Goal: Find specific page/section: Find specific page/section

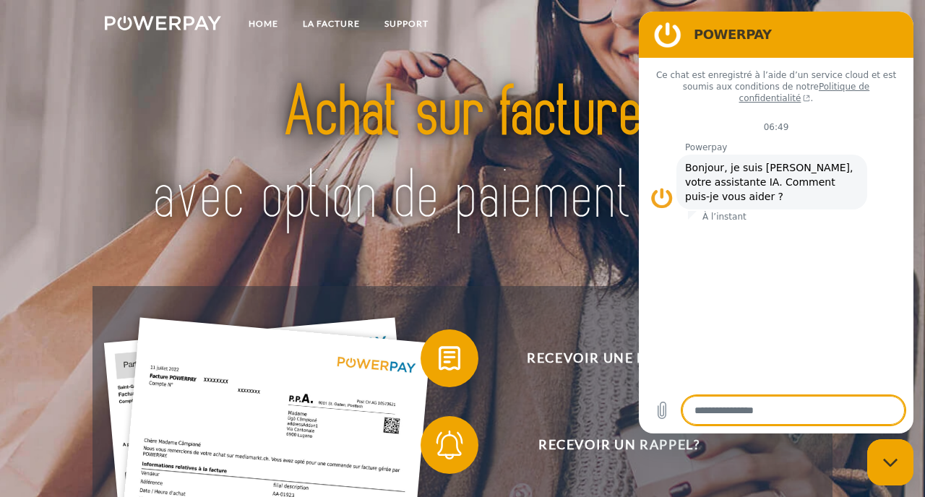
click at [269, 173] on img at bounding box center [462, 155] width 645 height 210
click at [338, 20] on link "LA FACTURE" at bounding box center [332, 24] width 82 height 26
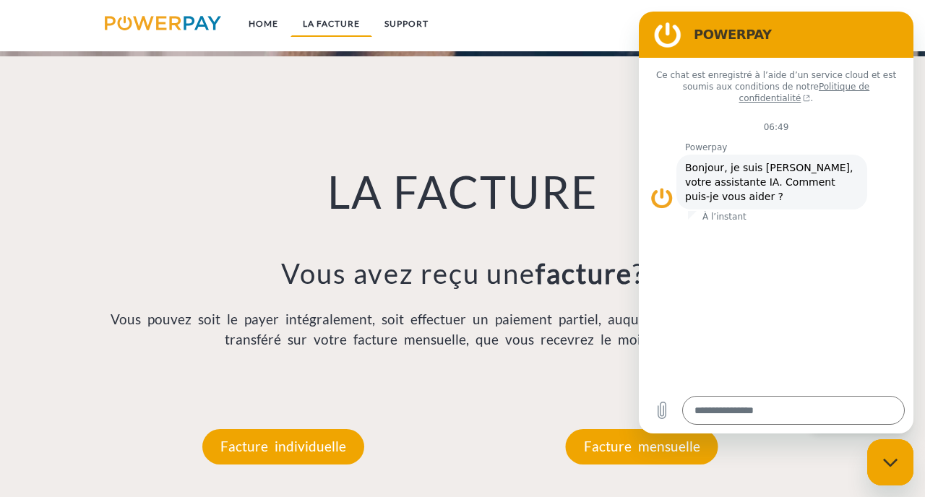
scroll to position [961, 0]
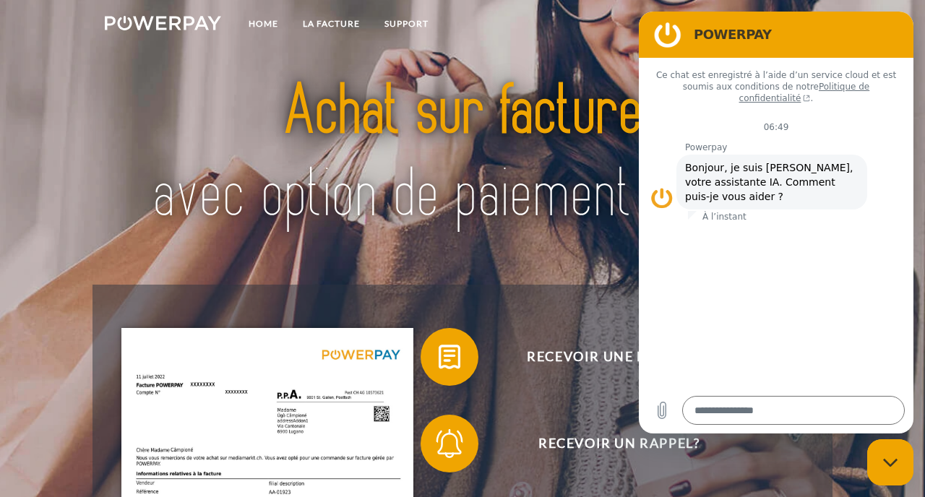
scroll to position [0, 0]
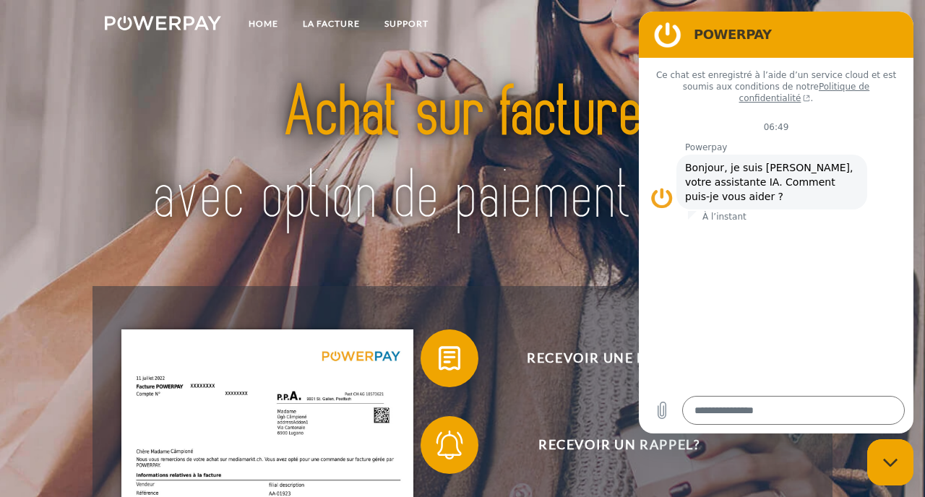
click at [672, 30] on figure at bounding box center [667, 34] width 29 height 29
drag, startPoint x: 903, startPoint y: 33, endPoint x: 864, endPoint y: 69, distance: 53.7
click at [864, 69] on div "POWERPAY Ce chat est enregistré à l’aide d’un service cloud et est soumis aux c…" at bounding box center [776, 223] width 275 height 422
click at [892, 468] on div "Fermer la fenêtre de messagerie" at bounding box center [890, 462] width 43 height 43
type textarea "*"
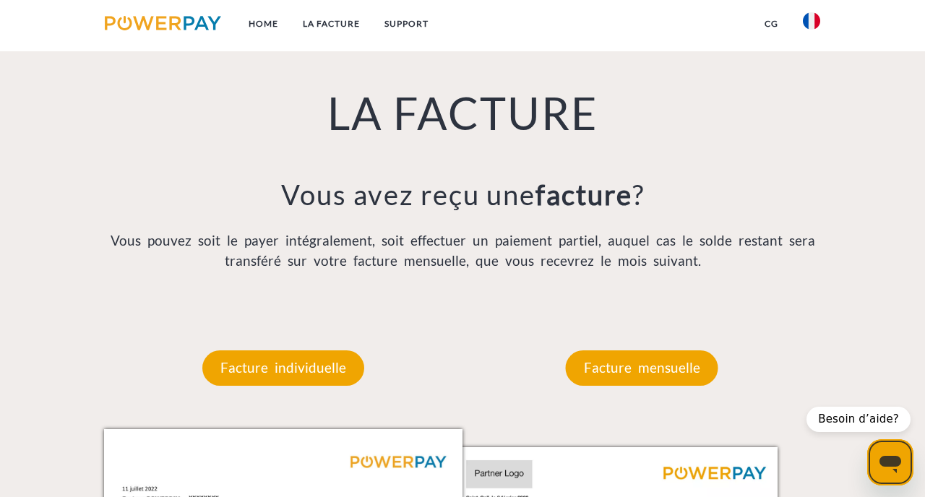
scroll to position [983, 0]
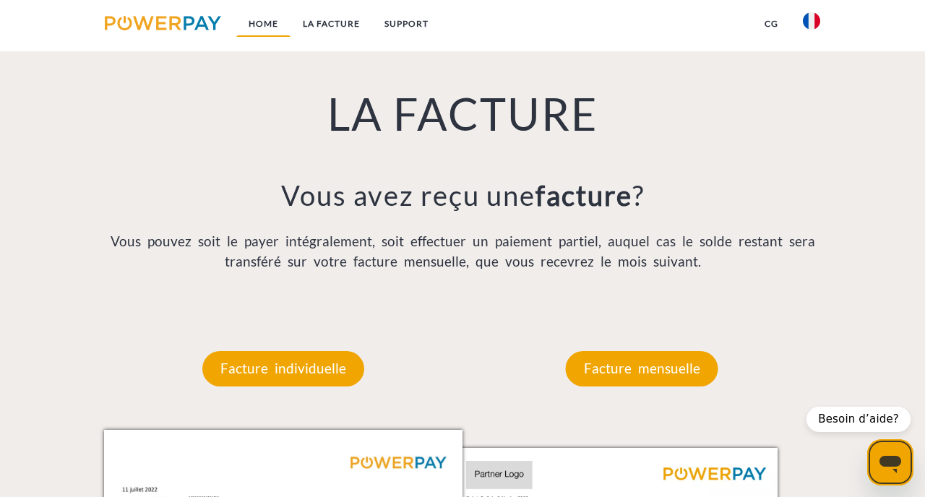
click at [271, 22] on link "Home" at bounding box center [263, 24] width 54 height 26
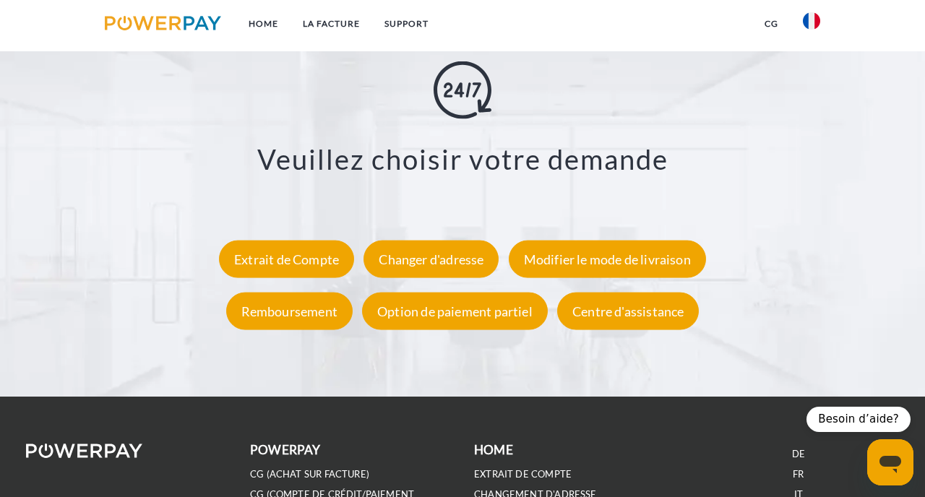
scroll to position [2487, 0]
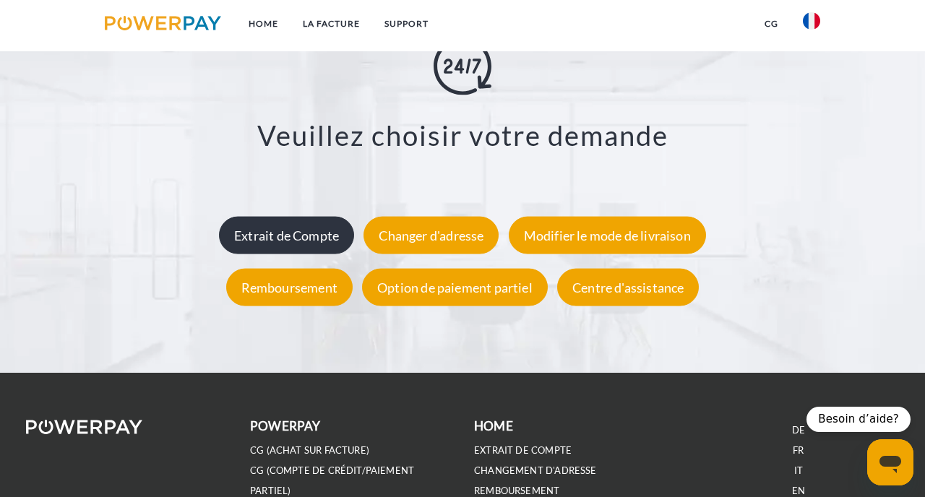
click at [278, 233] on div "Extrait de Compte" at bounding box center [286, 236] width 135 height 38
